Goal: Find specific page/section: Find specific page/section

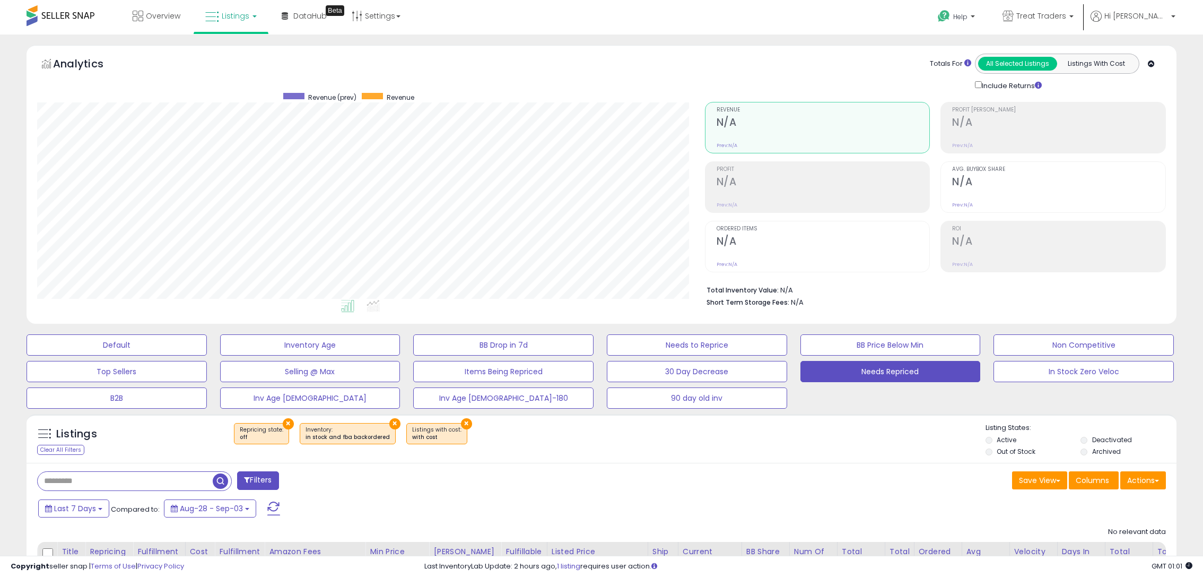
click at [236, 15] on span "Listings" at bounding box center [236, 16] width 28 height 11
click at [236, 93] on icon at bounding box center [241, 93] width 56 height 16
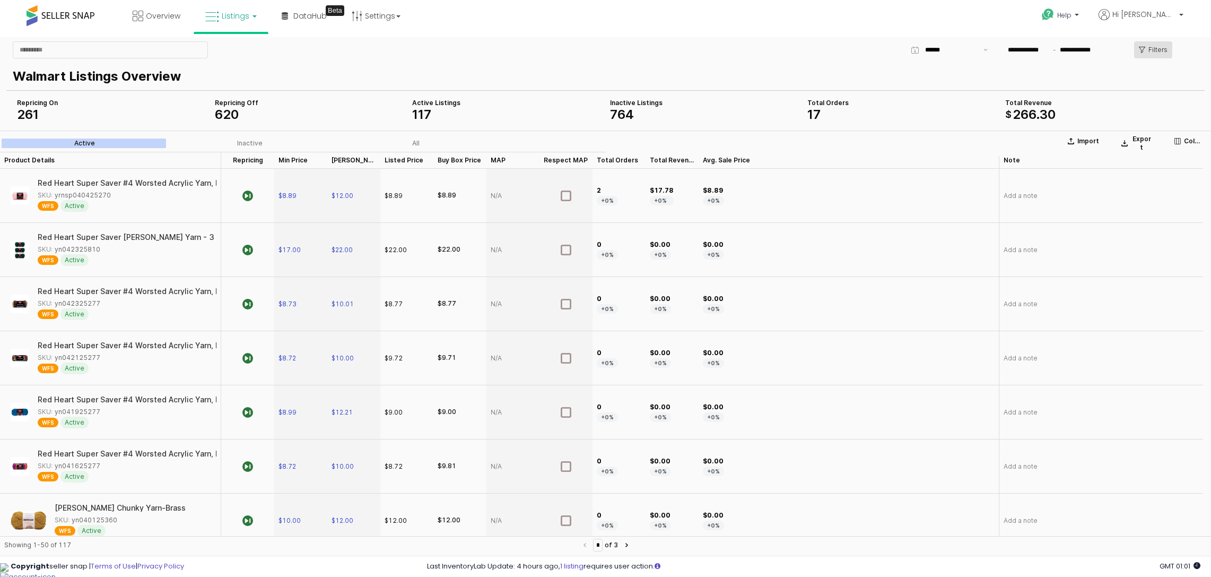
click at [1155, 43] on div "Filters" at bounding box center [1153, 50] width 29 height 16
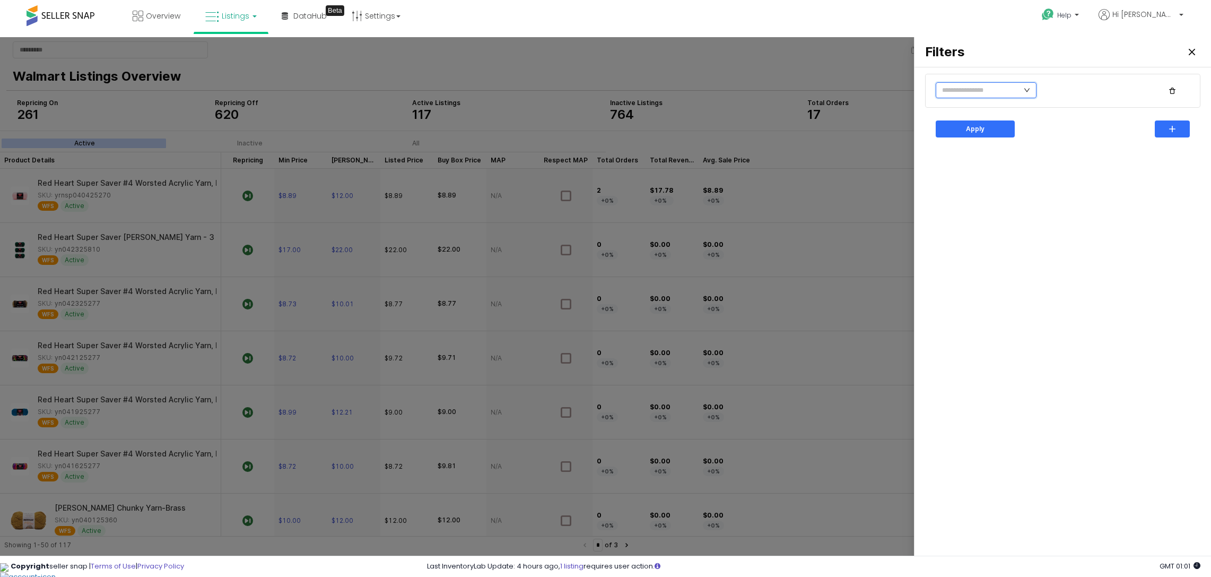
click at [957, 97] on input "text" at bounding box center [986, 90] width 101 height 16
click at [1022, 129] on li "No" at bounding box center [1036, 127] width 58 height 17
click at [955, 130] on div "Apply" at bounding box center [975, 129] width 69 height 16
